Goal: Task Accomplishment & Management: Use online tool/utility

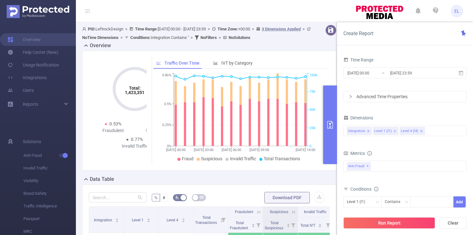
scroll to position [0, 1]
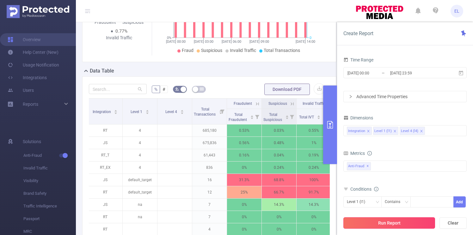
click at [395, 228] on button "Run Report" at bounding box center [390, 222] width 92 height 11
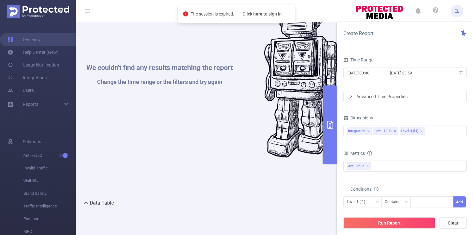
scroll to position [191, 0]
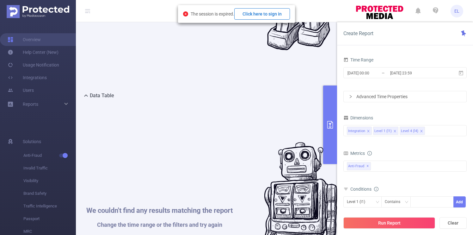
click at [286, 18] on button "Click here to sign in" at bounding box center [263, 13] width 56 height 11
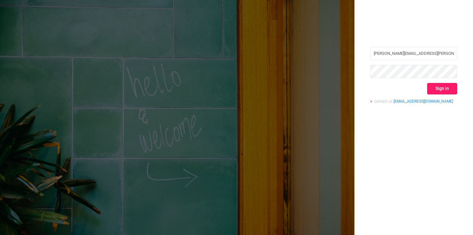
click at [455, 91] on button "Sign in" at bounding box center [443, 88] width 30 height 11
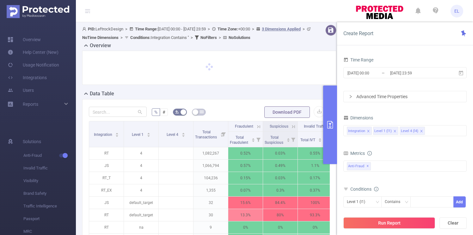
click at [421, 73] on input "[DATE] 23:59" at bounding box center [415, 73] width 51 height 9
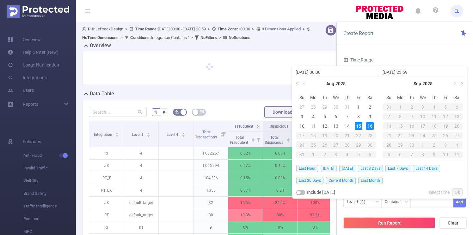
click at [327, 165] on span "Today" at bounding box center [329, 168] width 16 height 7
type input "2025-08-15 00:00"
type input "2025-08-15 23:59"
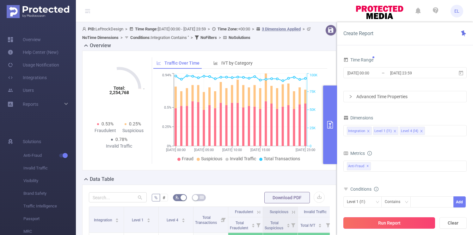
click at [371, 217] on button "Run Report" at bounding box center [390, 222] width 92 height 11
